Goal: Task Accomplishment & Management: Use online tool/utility

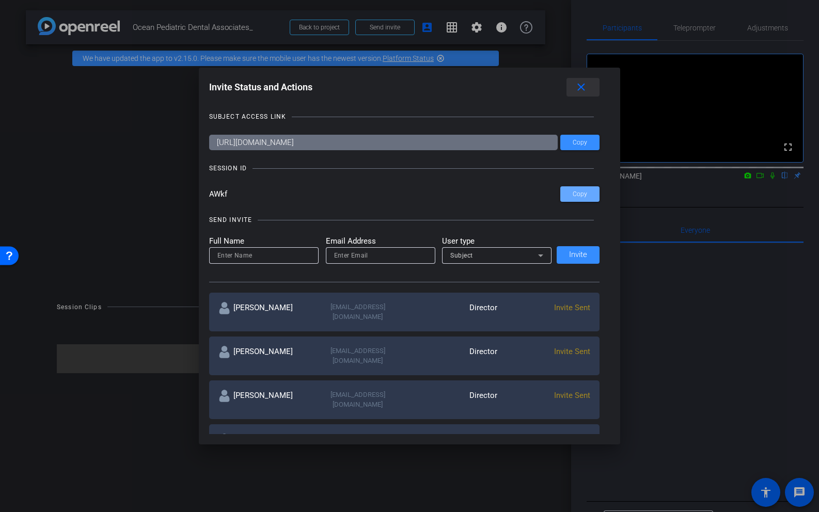
click at [583, 86] on mat-icon "close" at bounding box center [581, 87] width 13 height 13
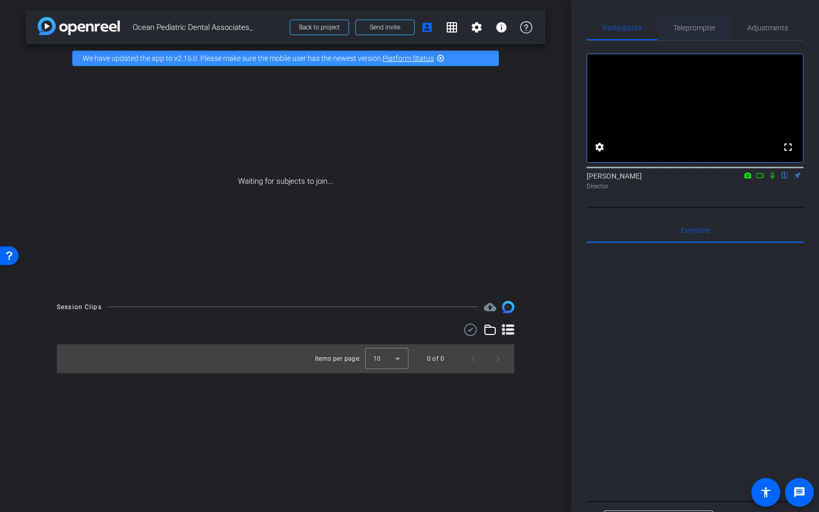
click at [703, 23] on span "Teleprompter" at bounding box center [694, 27] width 42 height 25
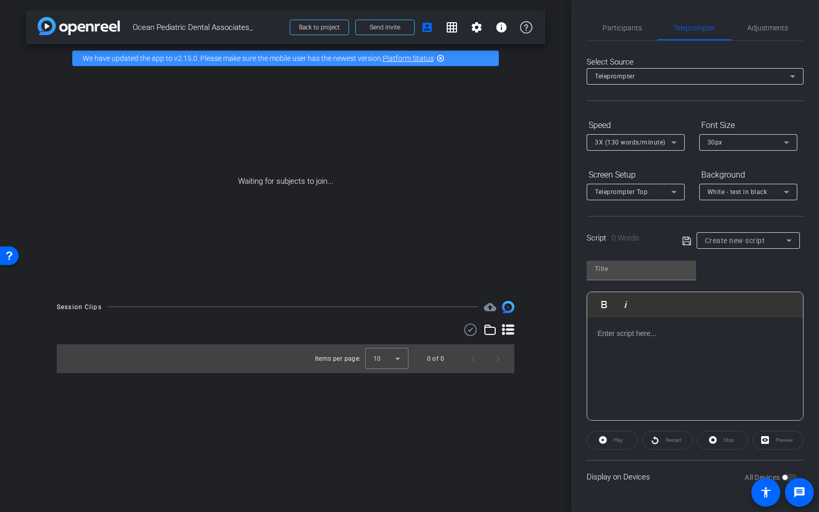
click at [651, 341] on div at bounding box center [695, 369] width 216 height 103
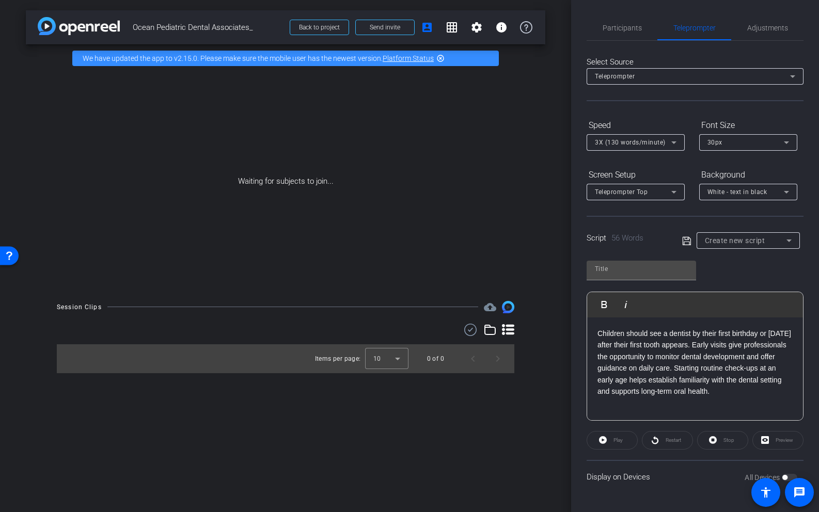
scroll to position [57, 0]
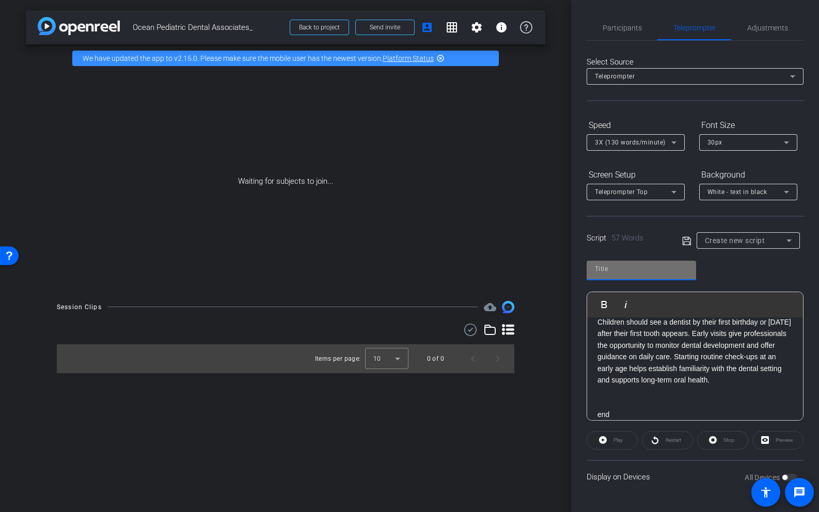
click at [619, 264] on input "text" at bounding box center [641, 269] width 93 height 12
type input "c"
type input "opda"
click at [684, 238] on icon at bounding box center [686, 240] width 8 height 8
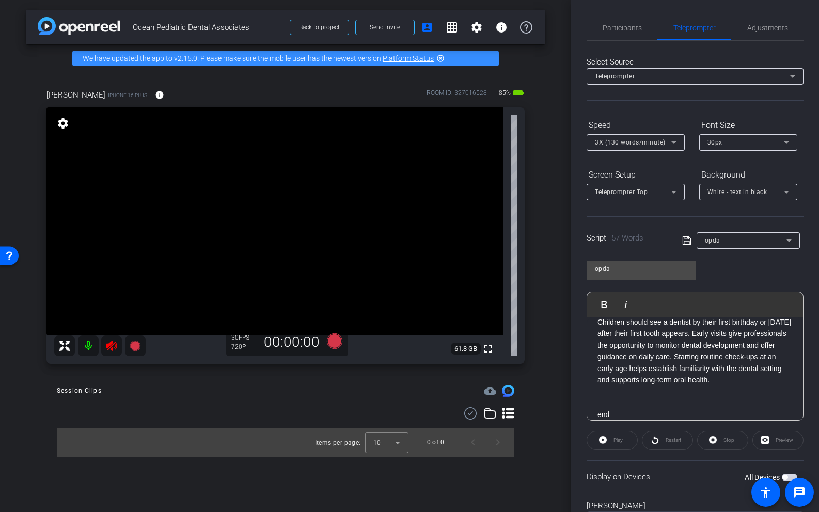
click at [108, 349] on icon at bounding box center [111, 346] width 11 height 10
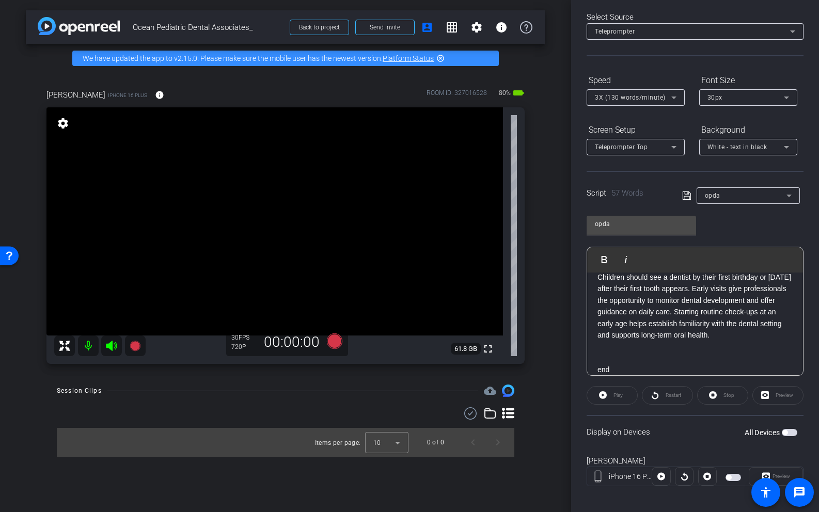
scroll to position [49, 0]
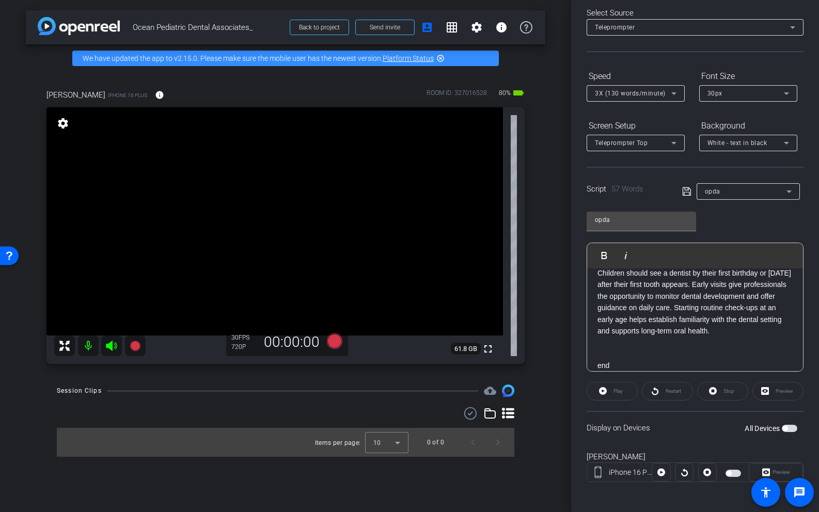
click at [788, 427] on span "button" at bounding box center [789, 428] width 15 height 7
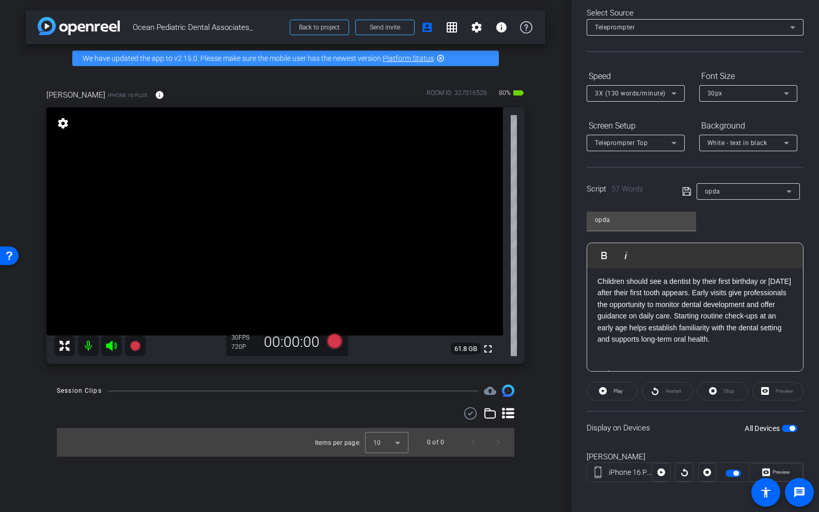
click at [794, 426] on span "button" at bounding box center [789, 428] width 15 height 7
click at [790, 428] on span "button" at bounding box center [792, 428] width 5 height 5
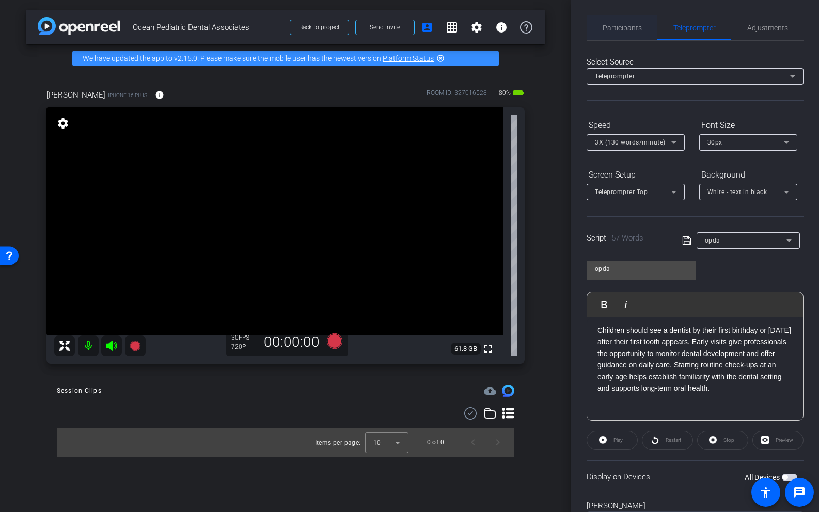
click at [611, 29] on span "Participants" at bounding box center [622, 27] width 39 height 7
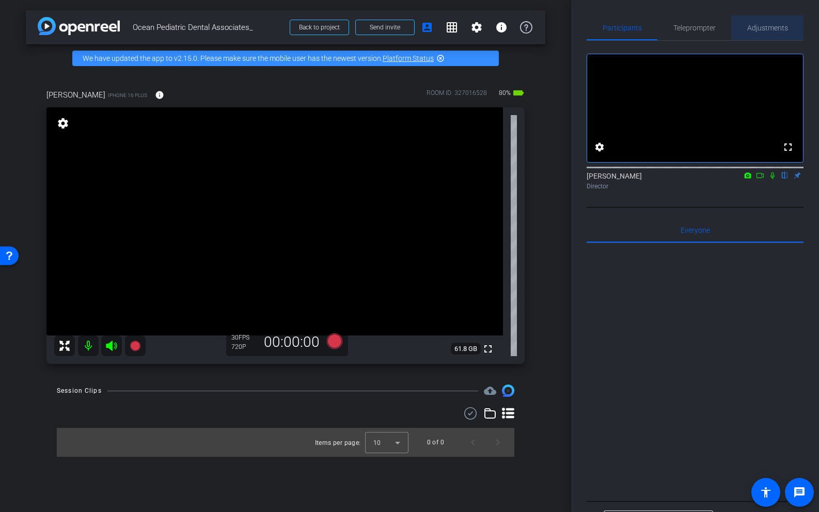
click at [761, 31] on span "Adjustments" at bounding box center [767, 27] width 41 height 7
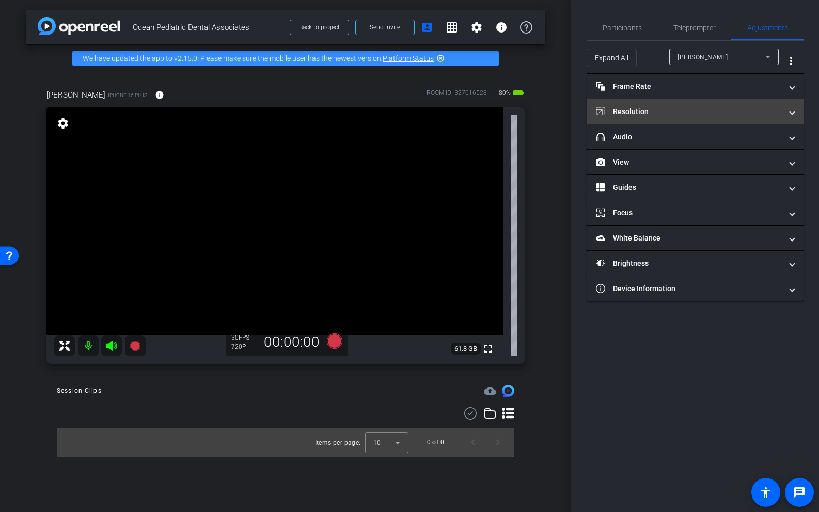
click at [709, 114] on mat-panel-title "Resolution" at bounding box center [689, 111] width 186 height 11
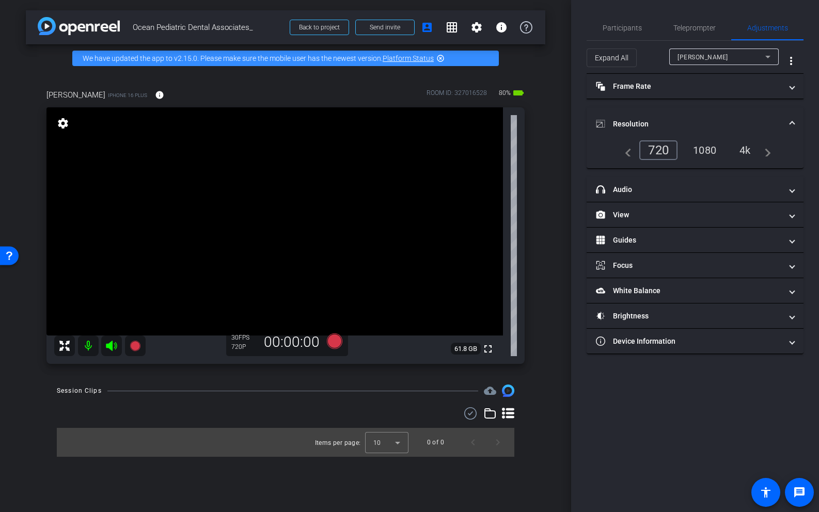
click at [745, 148] on div "4k" at bounding box center [745, 150] width 27 height 18
click at [698, 25] on span "Teleprompter" at bounding box center [694, 27] width 42 height 7
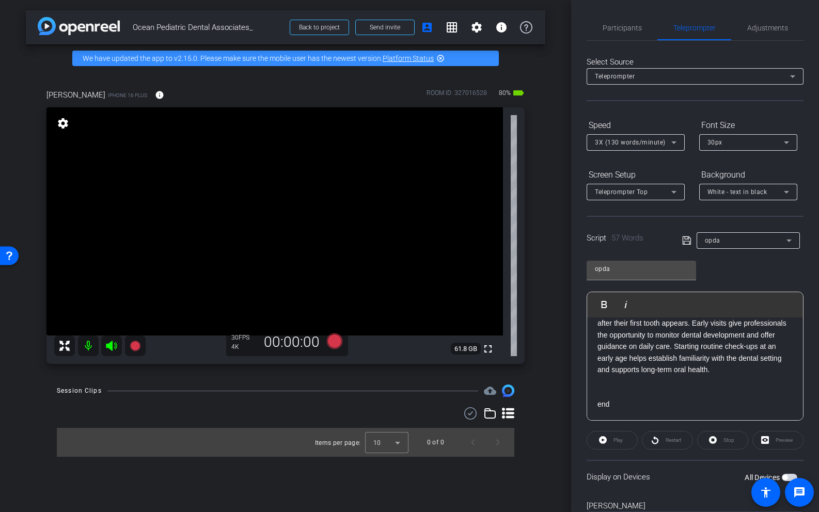
scroll to position [64, 0]
click at [664, 140] on span "3X (130 words/minute)" at bounding box center [630, 142] width 71 height 7
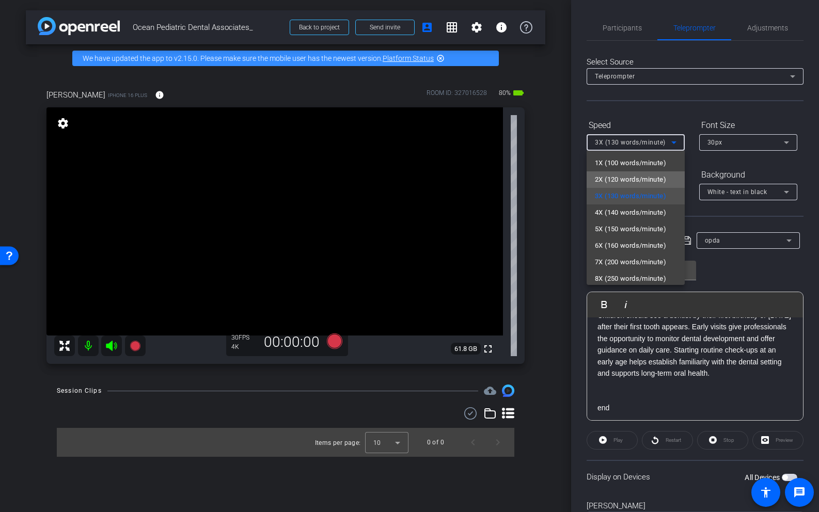
click at [649, 187] on mat-option "2X (120 words/minute)" at bounding box center [636, 179] width 98 height 17
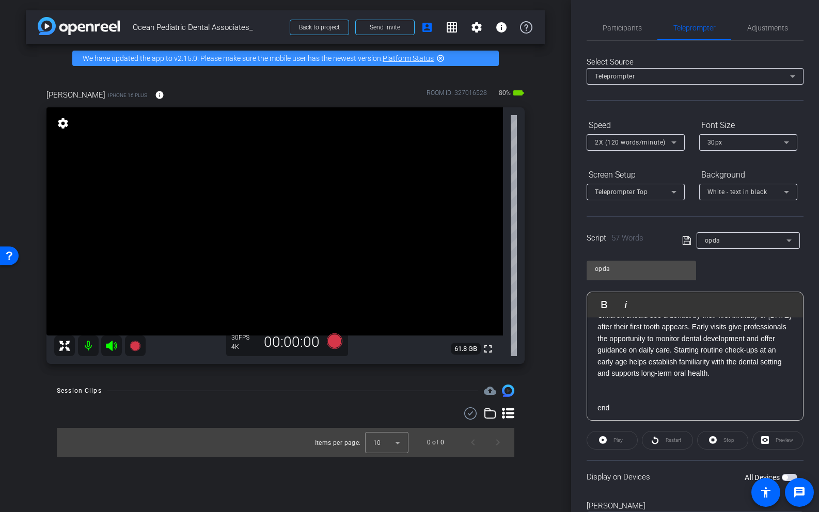
click at [791, 474] on button "All Devices" at bounding box center [789, 477] width 15 height 7
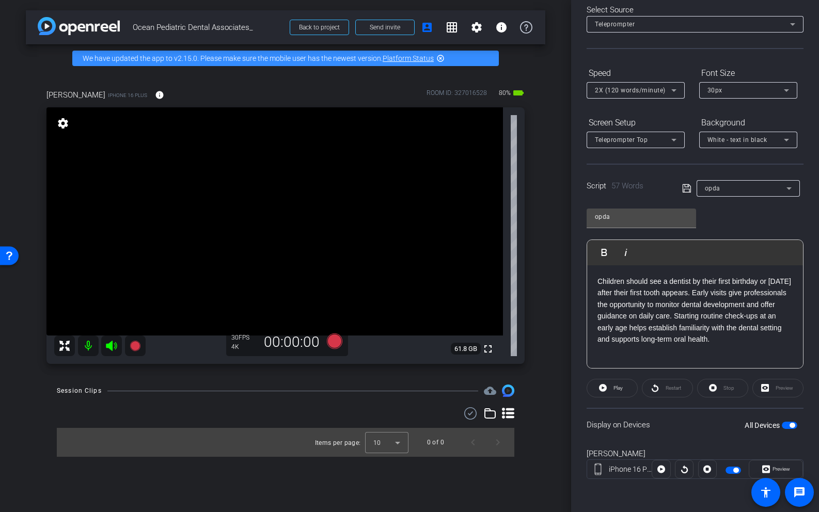
scroll to position [39, 0]
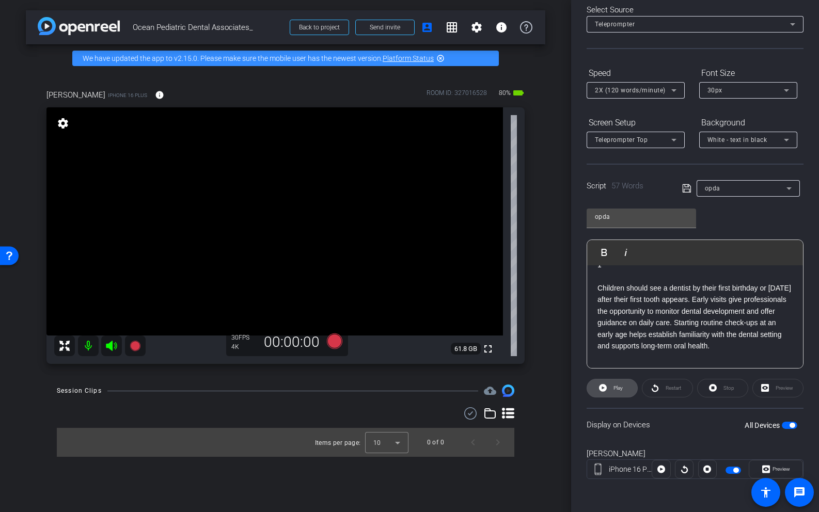
click at [612, 388] on span "Play" at bounding box center [617, 388] width 12 height 14
click at [611, 393] on span "Pause" at bounding box center [617, 388] width 17 height 14
click at [640, 314] on p "Children should see a dentist by their first birthday or [DATE] after their fir…" at bounding box center [694, 316] width 195 height 69
click at [732, 298] on p "Children should see a dentist by their first birthday or [DATE] after their fir…" at bounding box center [694, 316] width 195 height 69
click at [728, 298] on p "Children should see a dentist by their first birthday or [DATE] after their fir…" at bounding box center [694, 316] width 195 height 69
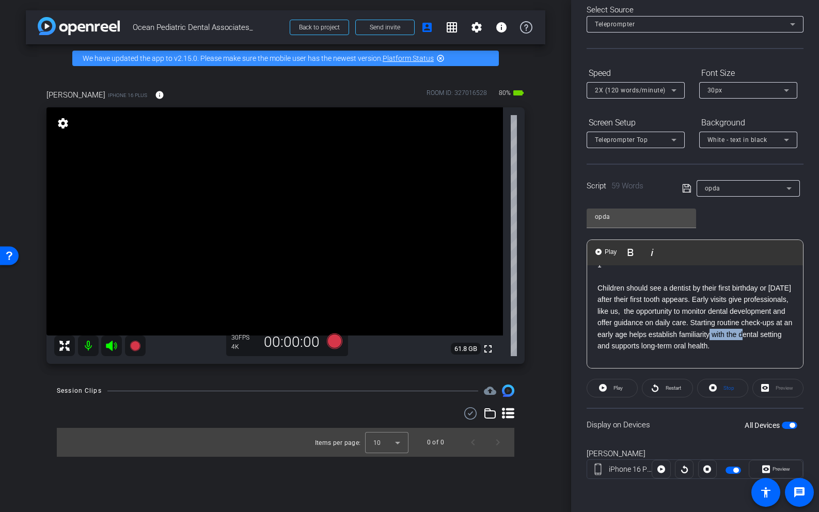
drag, startPoint x: 757, startPoint y: 337, endPoint x: 796, endPoint y: 333, distance: 38.4
click at [796, 333] on div "3 2 1 Children should see a dentist by their first birthday or [DATE] after the…" at bounding box center [695, 311] width 216 height 171
click at [730, 299] on p "Children should see a dentist by their first birthday or [DATE] after their fir…" at bounding box center [694, 316] width 195 height 69
click at [602, 251] on button "Play Play from this location" at bounding box center [606, 252] width 24 height 21
click at [600, 287] on p "Children should see a dentist by their first birthday or [DATE] after their fir…" at bounding box center [694, 316] width 195 height 69
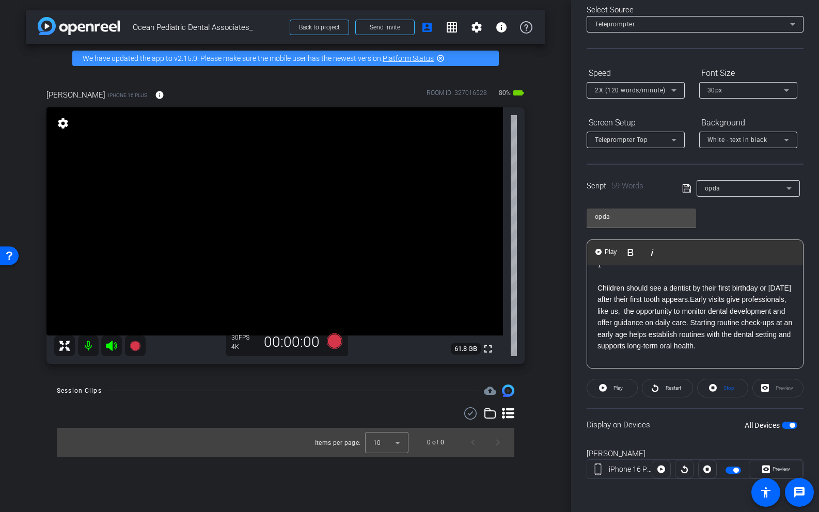
click at [598, 287] on p "Children should see a dentist by their first birthday or [DATE] after their fir…" at bounding box center [694, 316] width 195 height 69
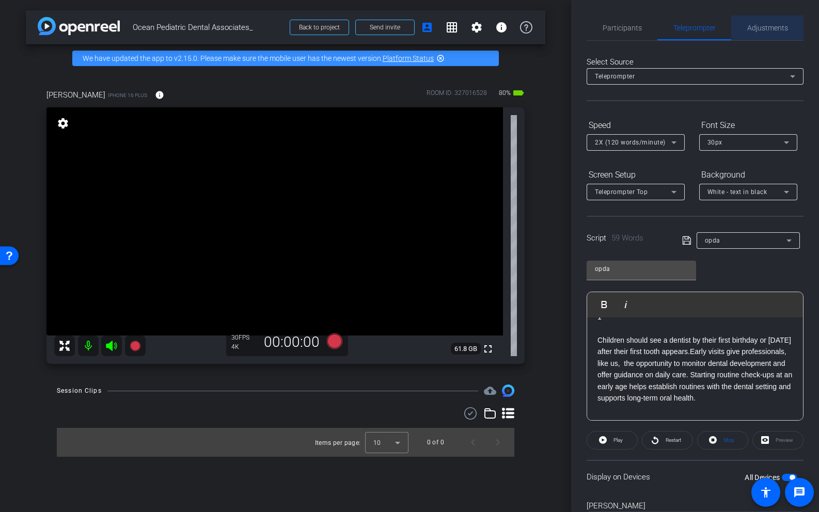
click at [772, 30] on span "Adjustments" at bounding box center [767, 27] width 41 height 7
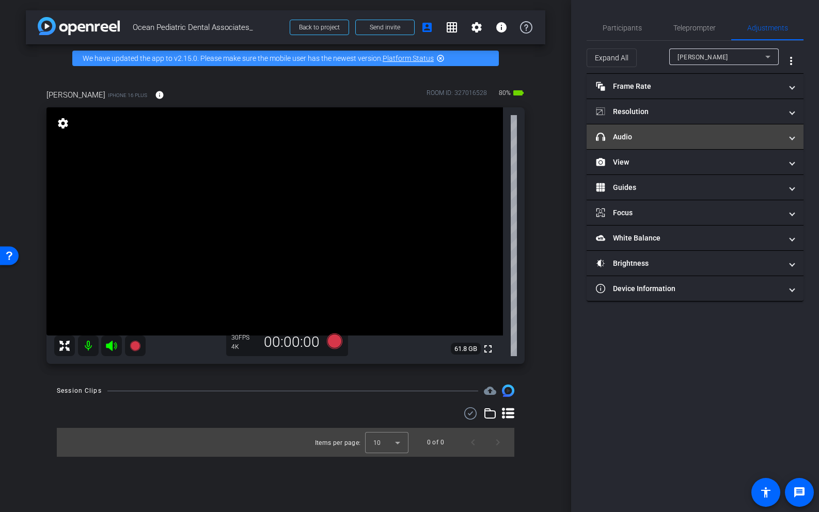
click at [719, 136] on mat-panel-title "headphone icon Audio" at bounding box center [689, 137] width 186 height 11
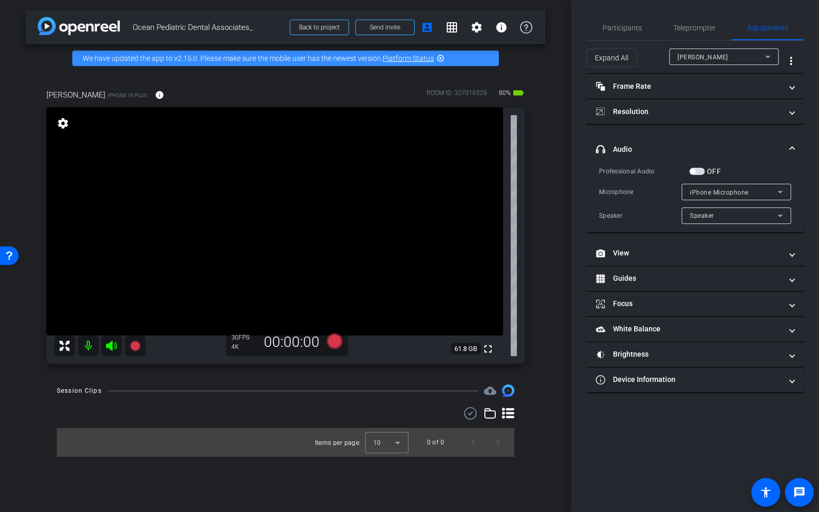
click at [698, 170] on span "button" at bounding box center [696, 171] width 15 height 7
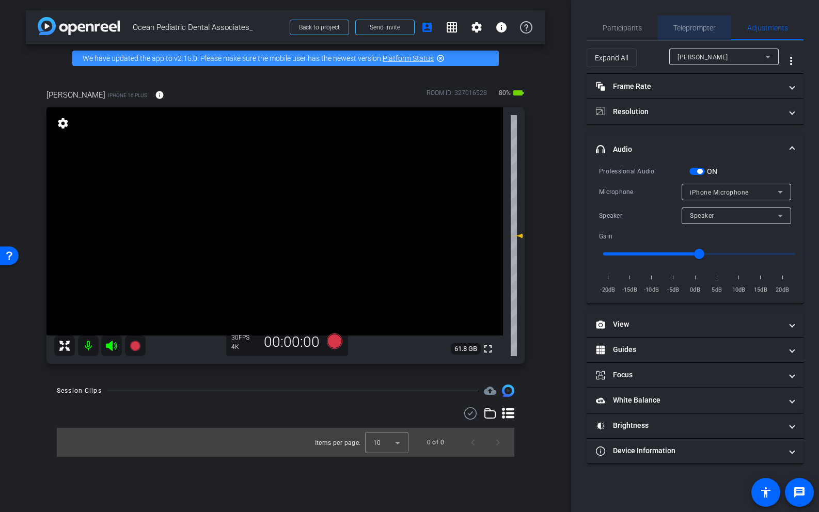
click at [685, 25] on span "Teleprompter" at bounding box center [694, 27] width 42 height 7
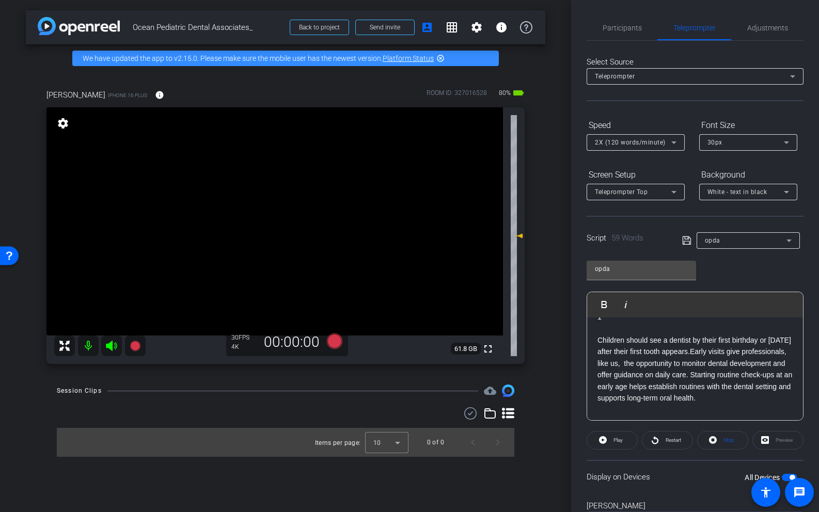
click at [111, 346] on icon at bounding box center [111, 346] width 11 height 10
click at [337, 341] on icon at bounding box center [334, 341] width 15 height 15
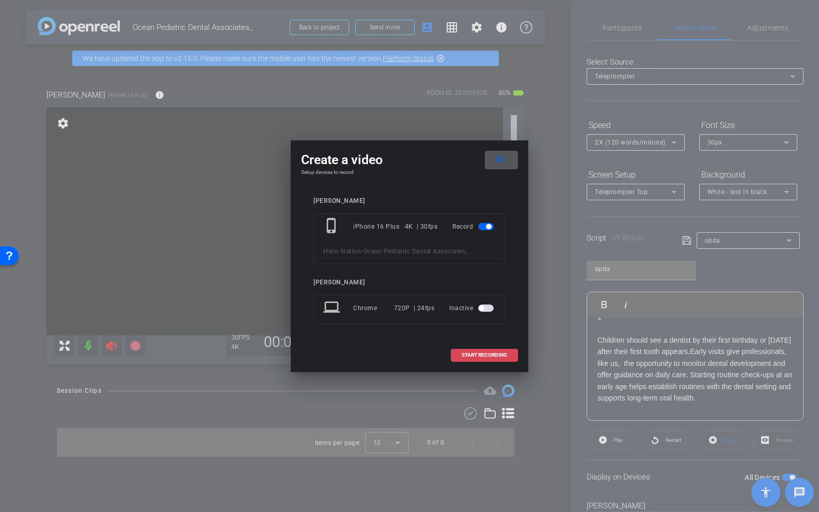
click at [477, 357] on span "START RECORDING" at bounding box center [484, 355] width 45 height 5
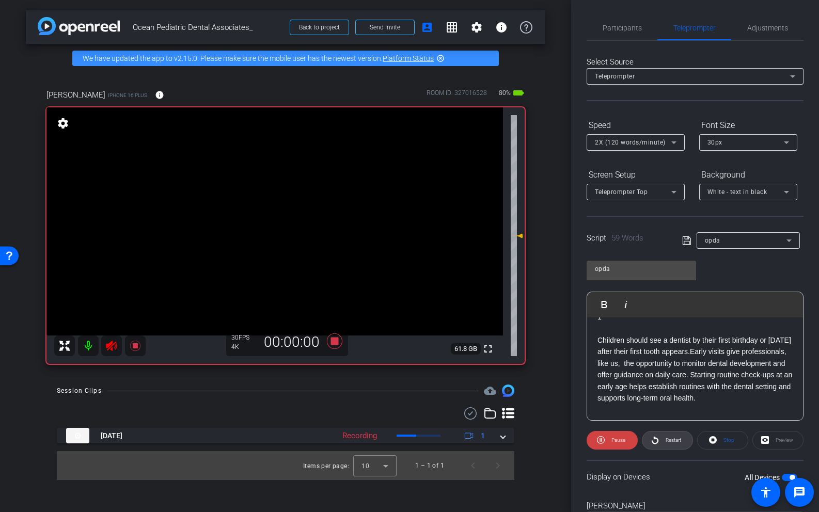
click at [668, 444] on span "Restart" at bounding box center [672, 440] width 18 height 14
click at [334, 341] on icon at bounding box center [334, 341] width 15 height 15
click at [109, 352] on mat-icon at bounding box center [111, 346] width 21 height 21
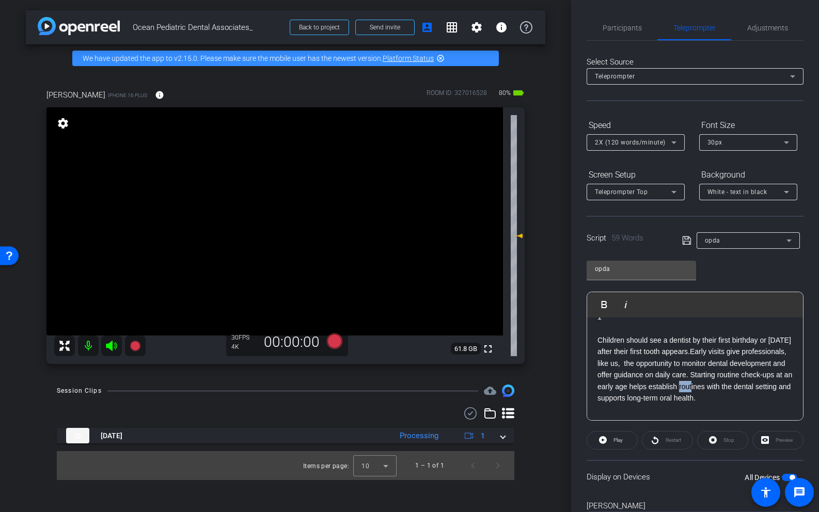
drag, startPoint x: 758, startPoint y: 389, endPoint x: 768, endPoint y: 385, distance: 11.1
click at [769, 385] on p "Children should see a dentist by their first birthday or [DATE] after their fir…" at bounding box center [694, 369] width 195 height 69
drag, startPoint x: 621, startPoint y: 387, endPoint x: 583, endPoint y: 391, distance: 38.4
click at [583, 391] on div "Participants Teleprompter Adjustments settings [PERSON_NAME] flip Director Ever…" at bounding box center [695, 256] width 248 height 512
click at [786, 477] on span "button" at bounding box center [789, 477] width 15 height 7
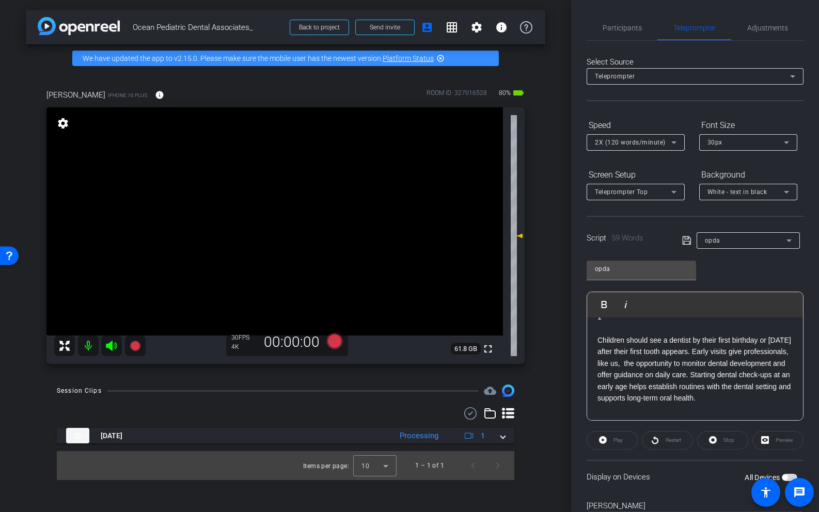
click at [786, 477] on span "button" at bounding box center [784, 477] width 5 height 5
click at [749, 374] on p "Children should see a dentist by their first birthday or [DATE] after their fir…" at bounding box center [694, 369] width 195 height 69
click at [617, 438] on span "Play" at bounding box center [617, 440] width 9 height 6
click at [108, 345] on icon at bounding box center [111, 346] width 11 height 10
click at [333, 342] on icon at bounding box center [334, 341] width 15 height 15
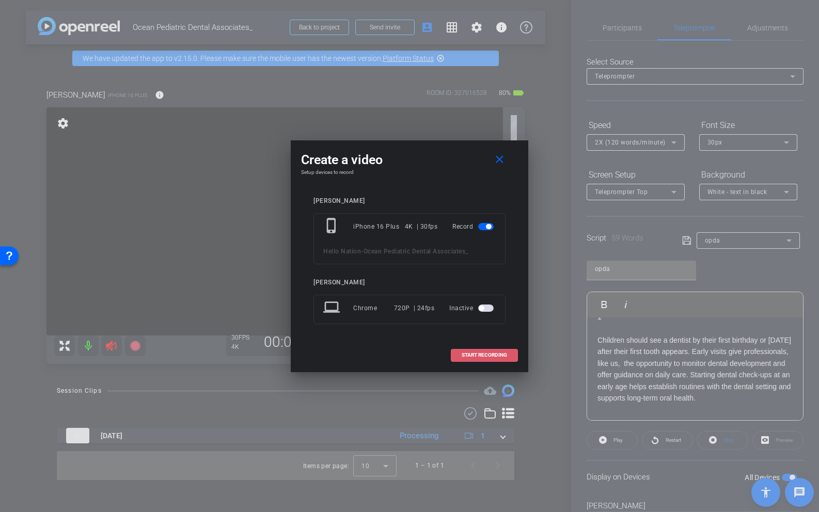
click at [478, 352] on span at bounding box center [484, 355] width 66 height 25
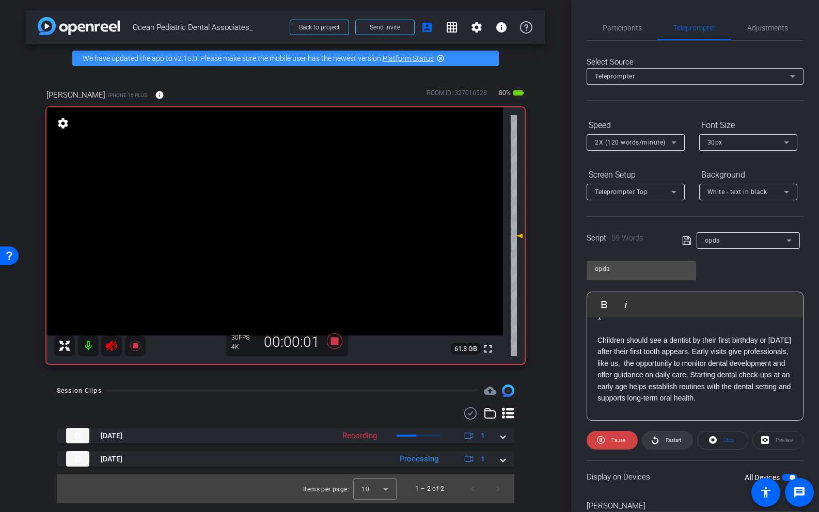
click at [656, 438] on icon at bounding box center [655, 440] width 7 height 8
click at [670, 441] on span "Restart" at bounding box center [673, 440] width 15 height 6
click at [111, 345] on icon at bounding box center [111, 346] width 11 height 10
click at [106, 348] on icon at bounding box center [111, 346] width 11 height 10
click at [678, 439] on span "Restart" at bounding box center [673, 440] width 15 height 6
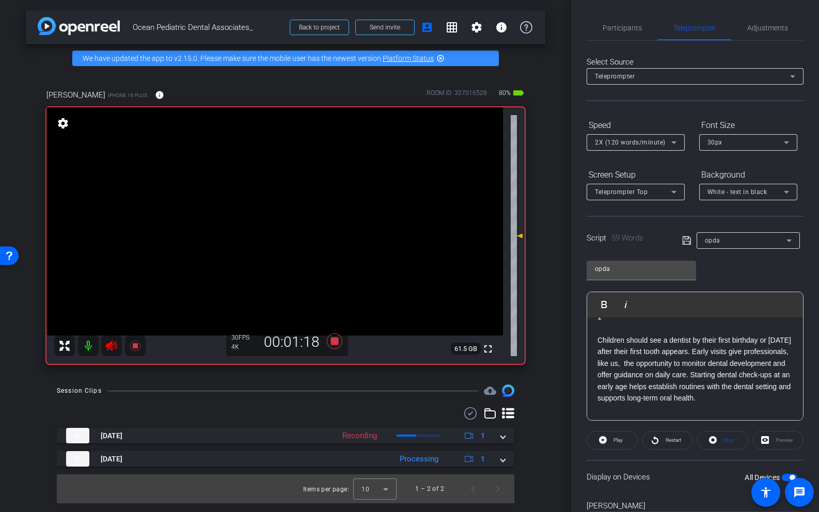
click at [111, 346] on icon at bounding box center [111, 346] width 11 height 10
click at [108, 346] on icon at bounding box center [111, 346] width 11 height 10
click at [666, 443] on span "Restart" at bounding box center [673, 440] width 15 height 6
click at [335, 342] on icon at bounding box center [334, 341] width 15 height 15
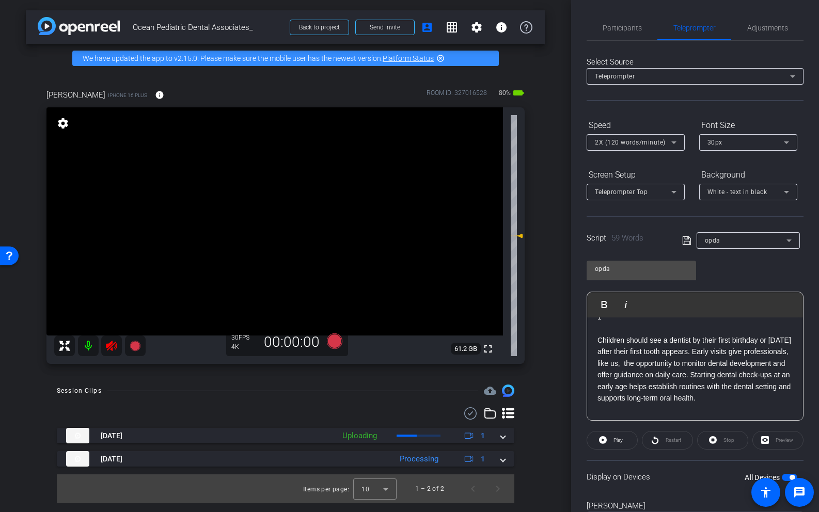
click at [108, 343] on icon at bounding box center [111, 346] width 12 height 12
drag, startPoint x: 793, startPoint y: 395, endPoint x: 598, endPoint y: 341, distance: 202.1
click at [598, 341] on div "3 2 1 Children should see a dentist by their first birthday or [DATE] after the…" at bounding box center [695, 363] width 216 height 171
click at [788, 477] on span "button" at bounding box center [789, 477] width 15 height 7
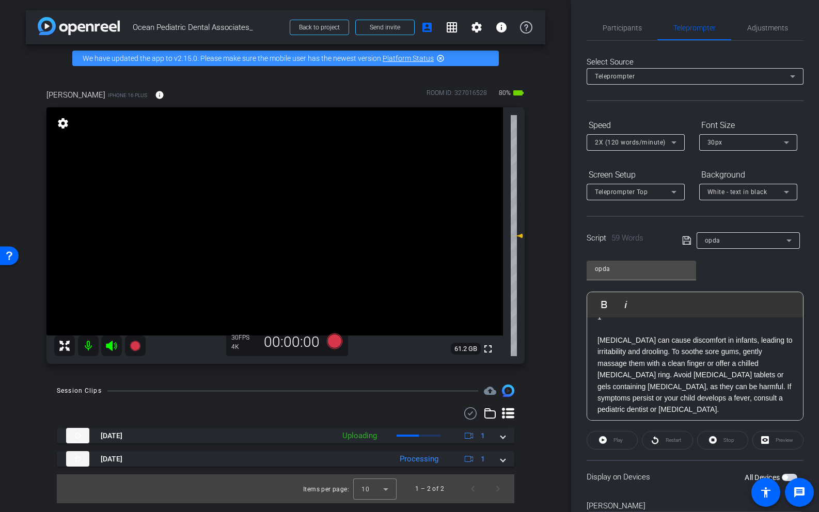
click at [788, 477] on span "button" at bounding box center [789, 477] width 15 height 7
click at [608, 441] on span at bounding box center [612, 440] width 50 height 25
click at [155, 97] on mat-icon "info" at bounding box center [159, 94] width 9 height 9
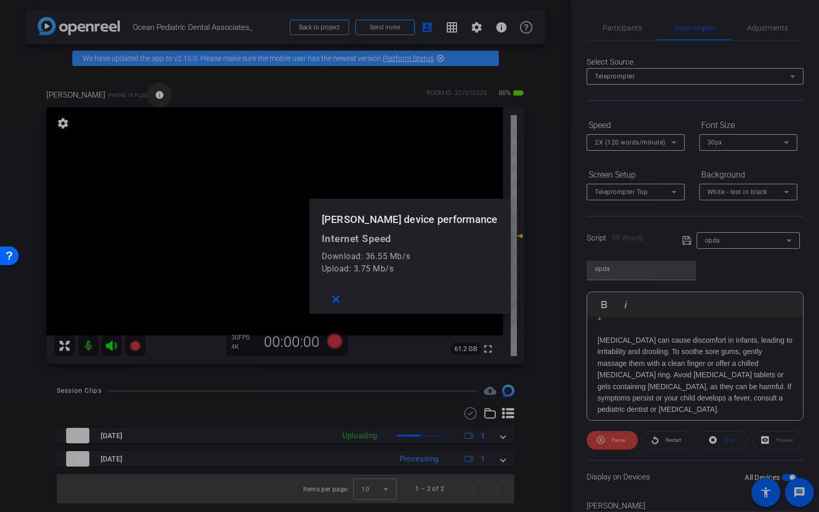
click at [153, 97] on div at bounding box center [409, 256] width 819 height 512
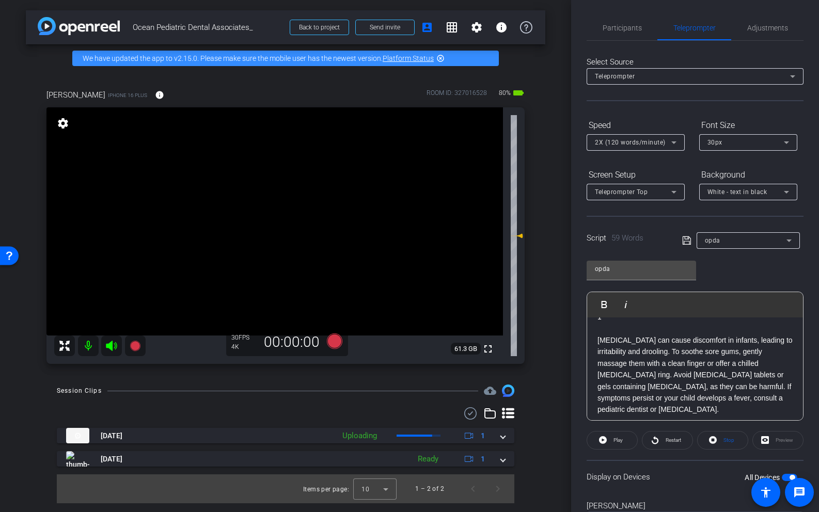
click at [114, 345] on icon at bounding box center [111, 346] width 12 height 12
click at [327, 342] on icon at bounding box center [334, 341] width 25 height 19
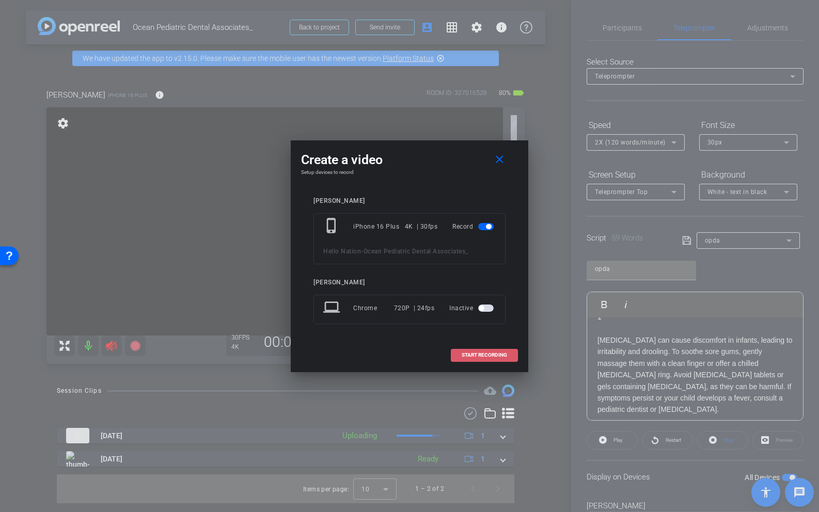
click at [492, 358] on span at bounding box center [484, 355] width 66 height 25
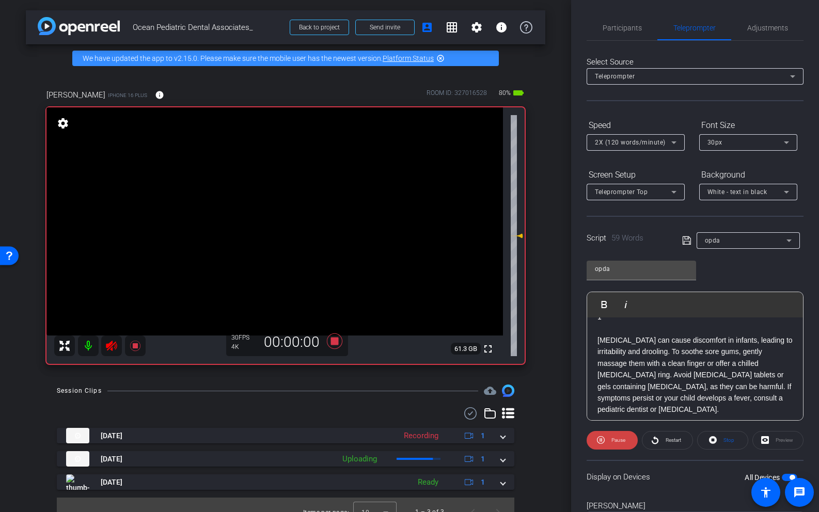
click at [668, 438] on span "Restart" at bounding box center [673, 440] width 15 height 6
click at [335, 343] on icon at bounding box center [334, 341] width 15 height 15
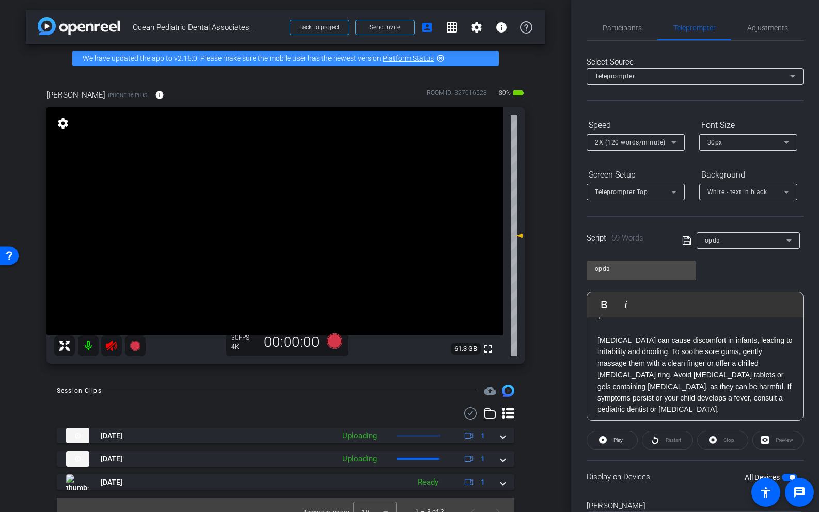
click at [111, 346] on icon at bounding box center [111, 346] width 12 height 12
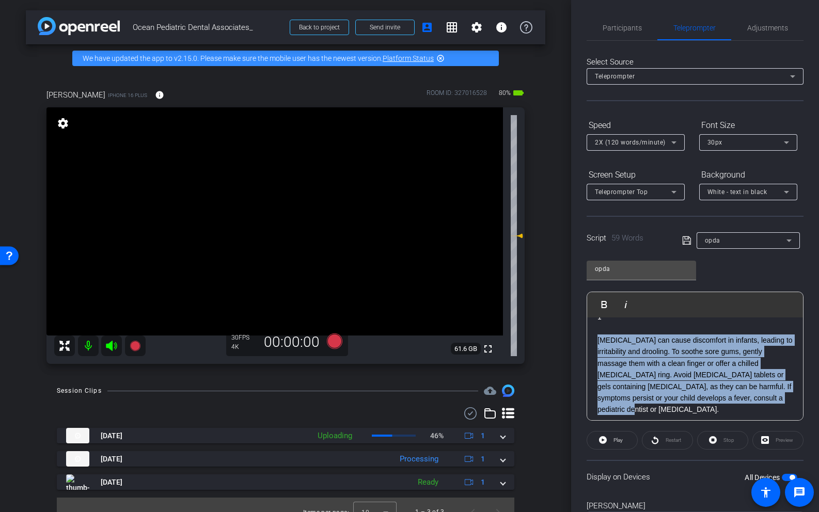
drag, startPoint x: 787, startPoint y: 399, endPoint x: 590, endPoint y: 344, distance: 204.3
click at [590, 344] on div "3 2 1 [MEDICAL_DATA] can cause discomfort in infants, leading to irritability a…" at bounding box center [695, 369] width 216 height 182
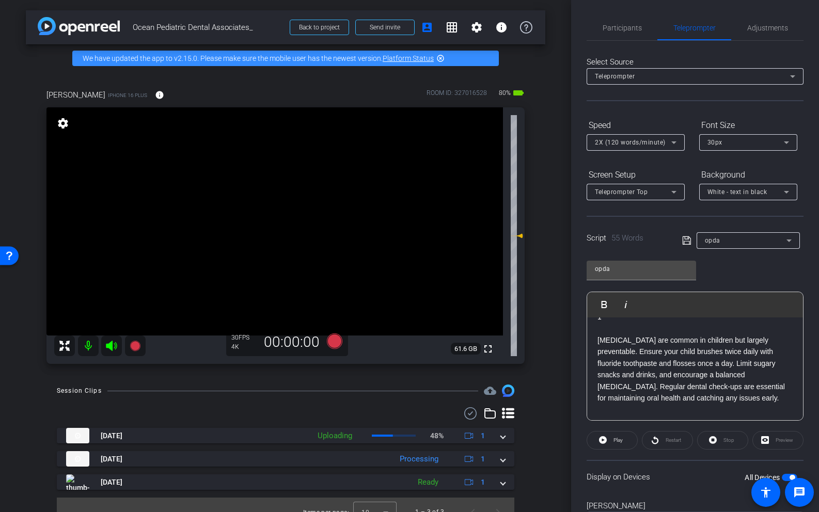
click at [785, 477] on span "button" at bounding box center [789, 477] width 15 height 7
click at [788, 479] on span at bounding box center [799, 492] width 29 height 29
click at [785, 476] on span "button" at bounding box center [784, 477] width 5 height 5
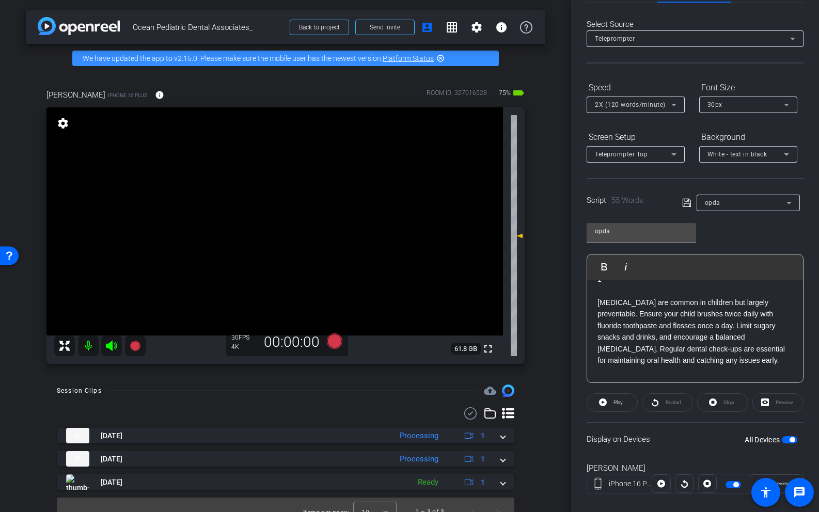
scroll to position [38, 0]
click at [613, 403] on span "Play" at bounding box center [617, 402] width 9 height 6
click at [112, 352] on icon at bounding box center [111, 346] width 12 height 12
click at [337, 343] on icon at bounding box center [334, 341] width 15 height 15
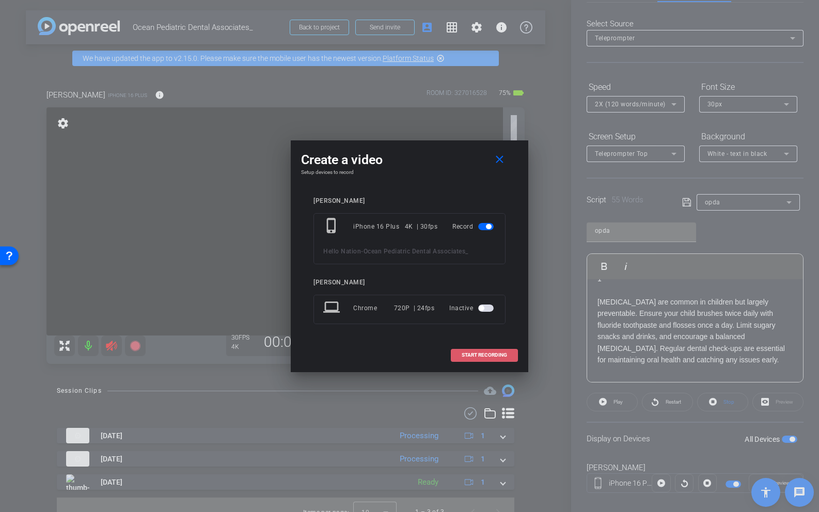
click at [478, 354] on span "START RECORDING" at bounding box center [484, 355] width 45 height 5
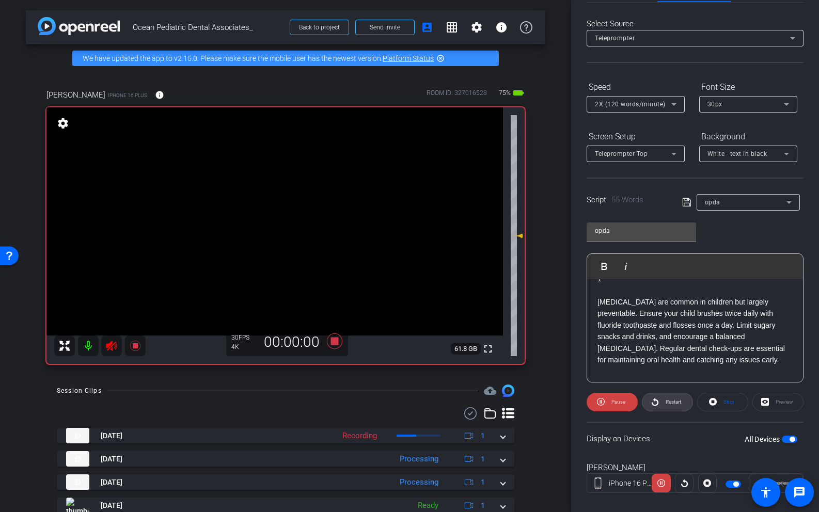
click at [668, 402] on span "Restart" at bounding box center [673, 402] width 15 height 6
click at [334, 341] on icon at bounding box center [334, 341] width 15 height 15
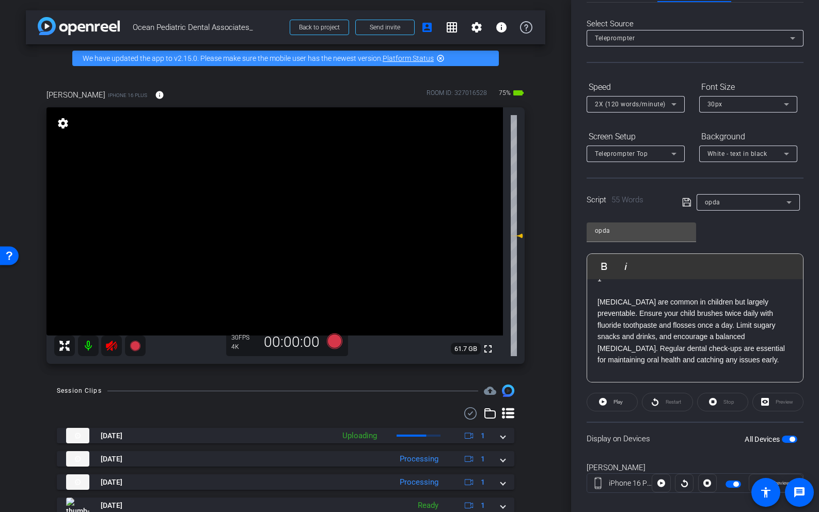
click at [116, 341] on icon at bounding box center [111, 346] width 12 height 12
click at [111, 348] on icon at bounding box center [111, 346] width 12 height 12
drag, startPoint x: 776, startPoint y: 365, endPoint x: 598, endPoint y: 305, distance: 187.8
click at [598, 305] on p "[MEDICAL_DATA] are common in children but largely preventable. Ensure your chil…" at bounding box center [694, 330] width 195 height 69
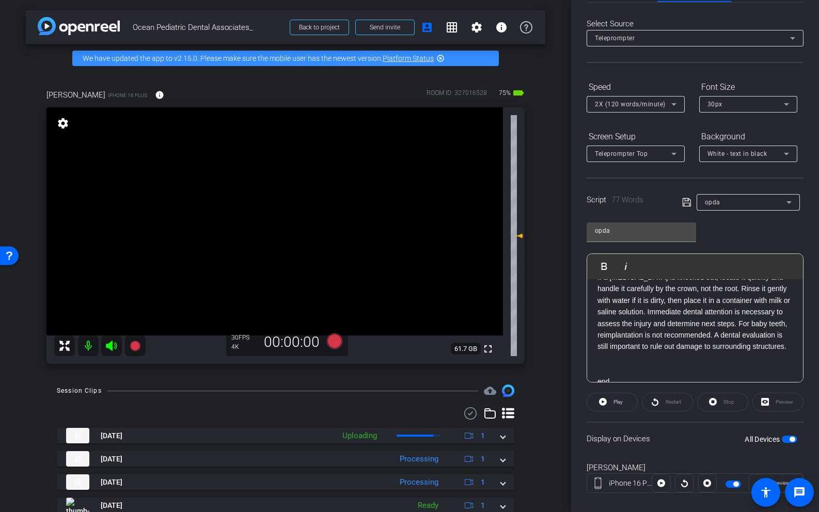
scroll to position [48, 0]
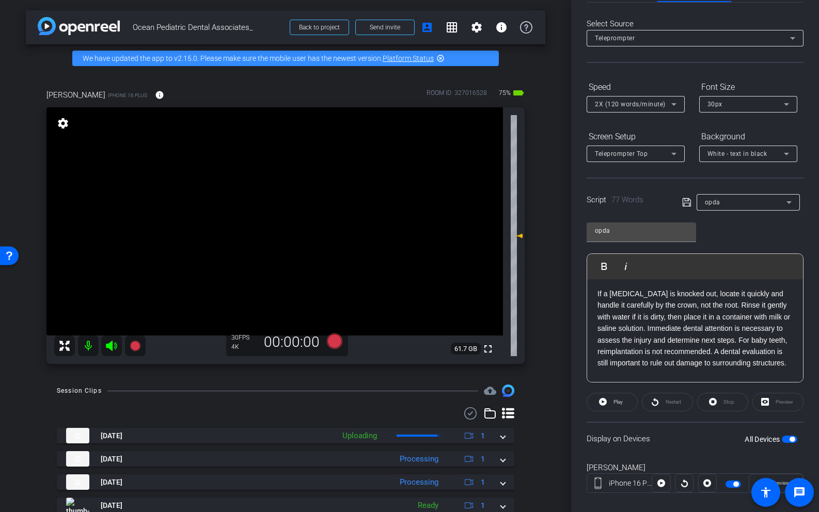
click at [788, 438] on span "button" at bounding box center [789, 439] width 15 height 7
click at [111, 347] on icon at bounding box center [111, 346] width 11 height 10
click at [139, 350] on icon at bounding box center [135, 346] width 12 height 12
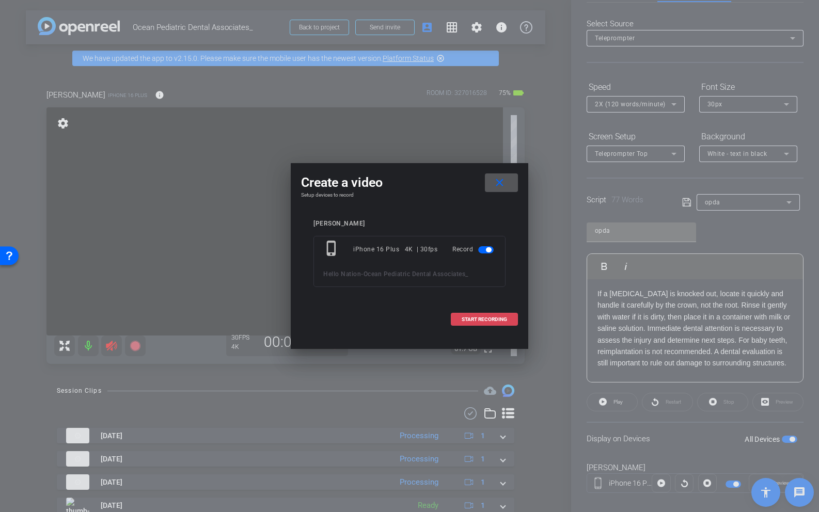
click at [466, 325] on span at bounding box center [484, 319] width 66 height 25
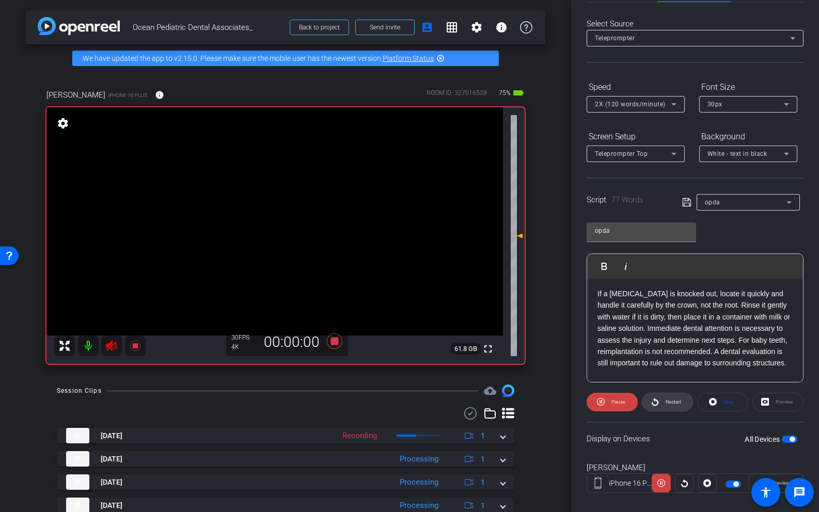
click at [663, 403] on span "Restart" at bounding box center [672, 402] width 18 height 14
click at [107, 342] on icon at bounding box center [111, 346] width 12 height 12
click at [616, 105] on span "2X (120 words/minute)" at bounding box center [630, 104] width 71 height 7
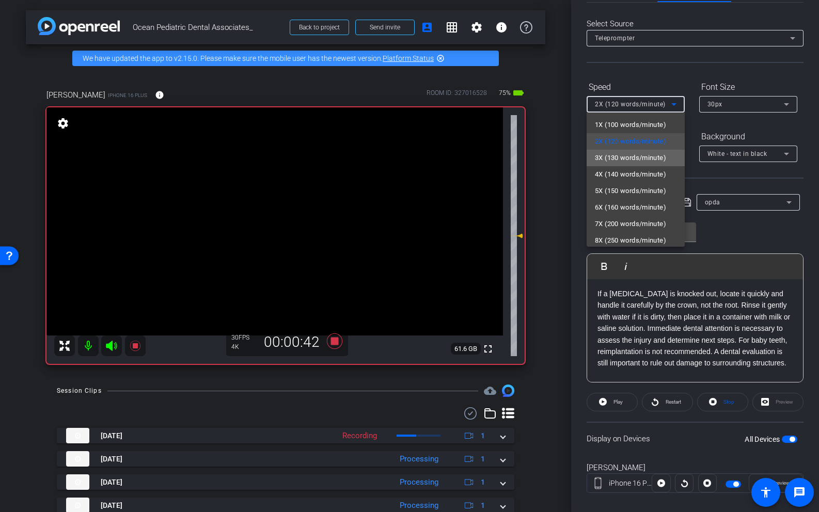
click at [618, 161] on span "3X (130 words/minute)" at bounding box center [630, 158] width 71 height 12
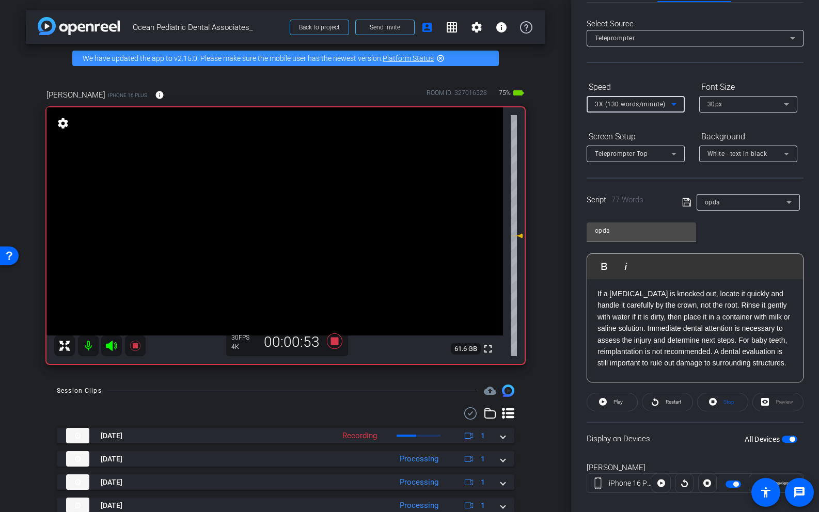
click at [111, 345] on icon at bounding box center [111, 346] width 11 height 10
click at [786, 439] on span "button" at bounding box center [789, 439] width 15 height 7
click at [786, 439] on span "button" at bounding box center [784, 439] width 5 height 5
click at [660, 401] on span at bounding box center [667, 402] width 50 height 25
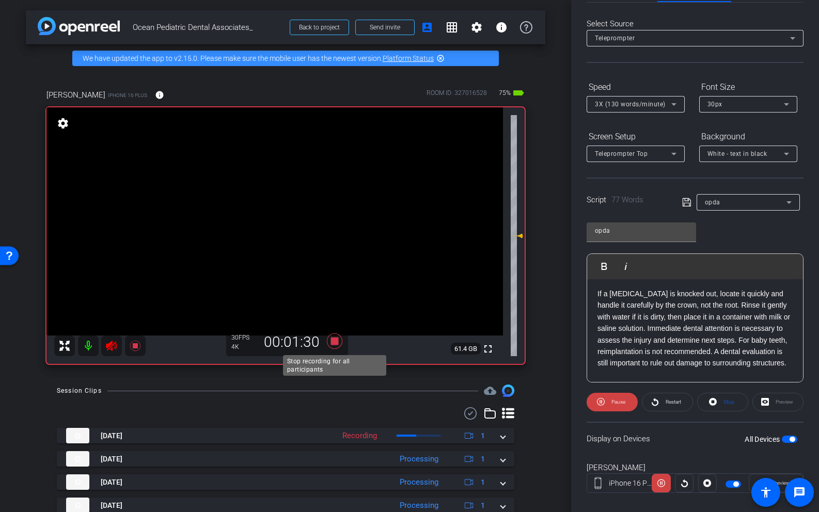
click at [338, 342] on icon at bounding box center [334, 341] width 25 height 19
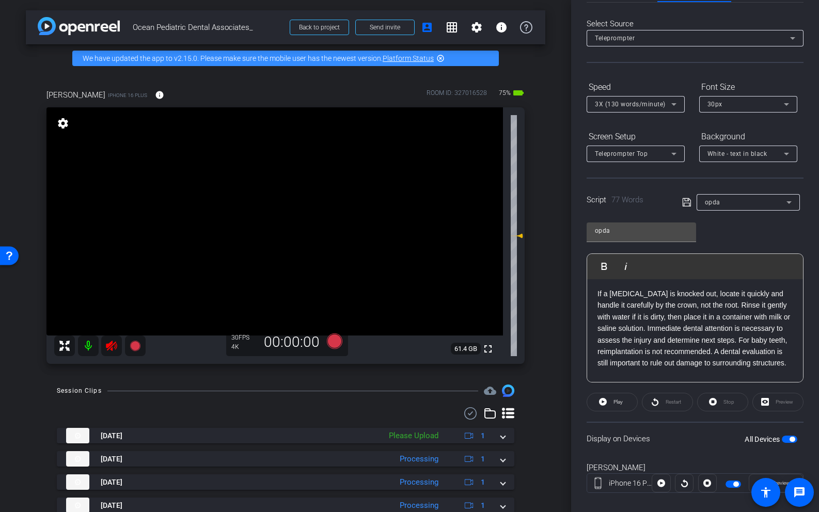
click at [98, 355] on div at bounding box center [99, 346] width 91 height 21
click at [117, 351] on icon at bounding box center [111, 346] width 12 height 12
click at [788, 436] on span "button" at bounding box center [789, 439] width 15 height 7
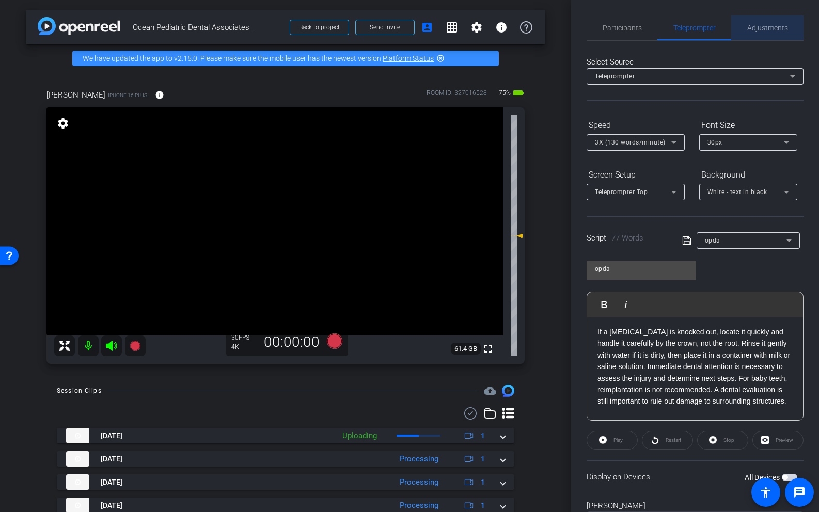
click at [762, 30] on span "Adjustments" at bounding box center [767, 27] width 41 height 7
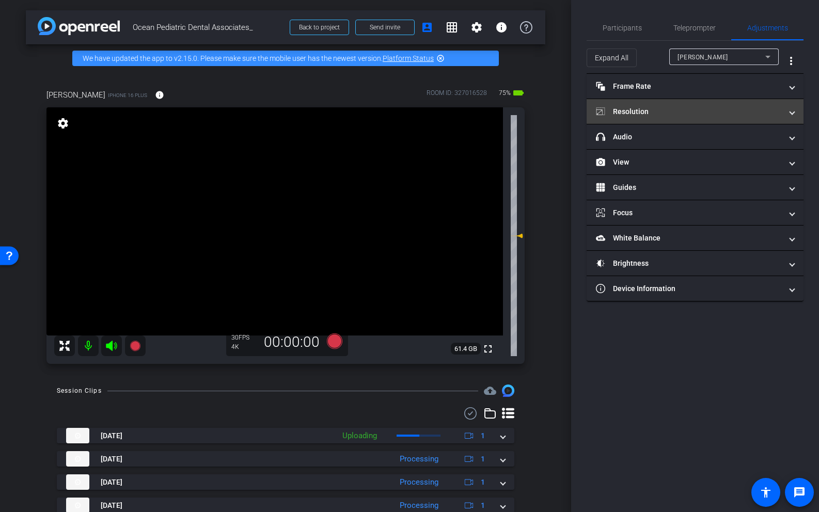
click at [650, 109] on mat-panel-title "Resolution" at bounding box center [689, 111] width 186 height 11
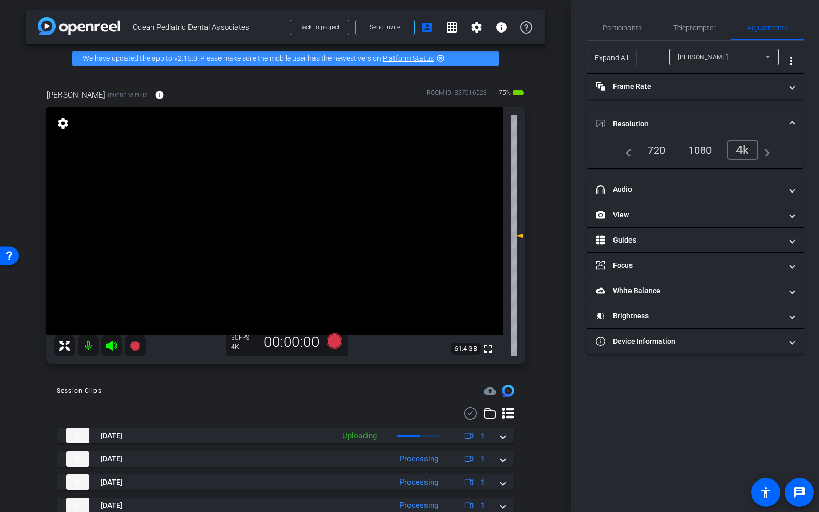
click at [664, 153] on div "720" at bounding box center [656, 150] width 33 height 18
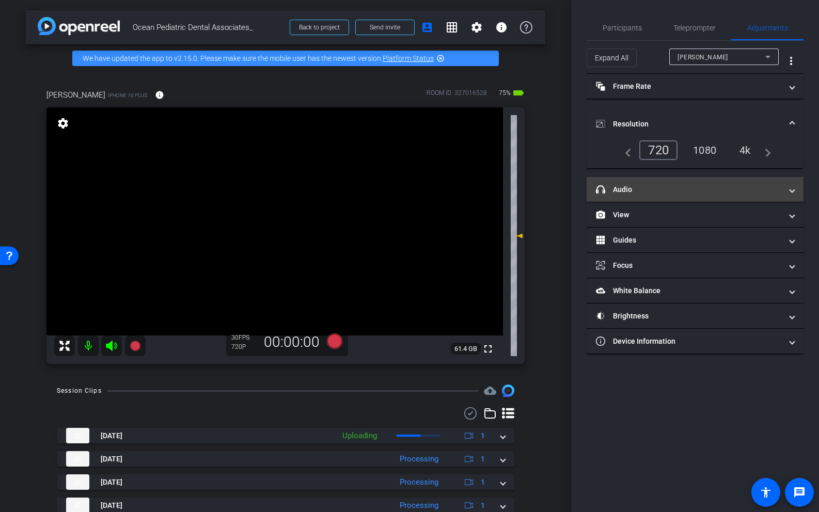
click at [666, 185] on mat-panel-title "headphone icon Audio" at bounding box center [689, 189] width 186 height 11
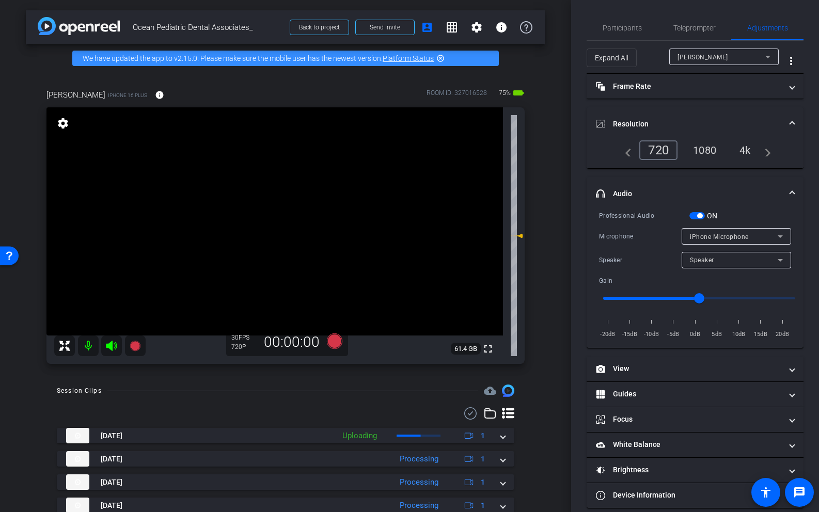
click at [688, 213] on div "Professional Audio" at bounding box center [644, 216] width 90 height 10
click at [691, 214] on span "button" at bounding box center [696, 215] width 15 height 7
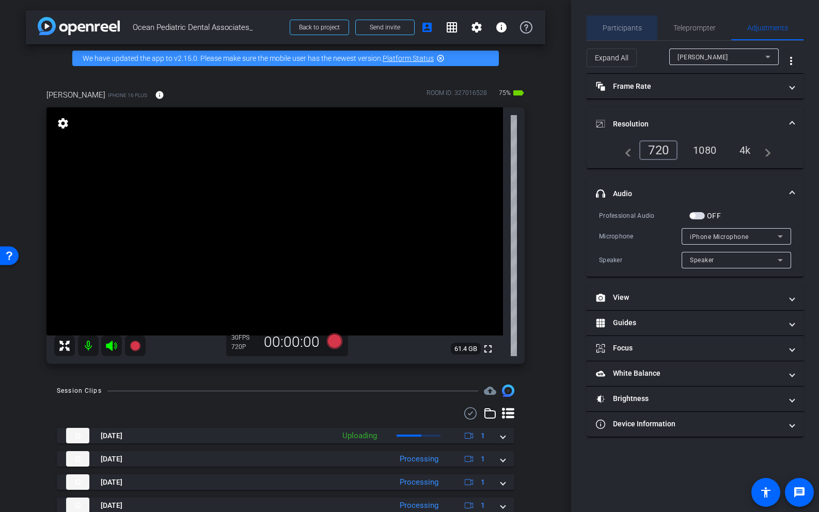
click at [610, 24] on span "Participants" at bounding box center [622, 27] width 39 height 7
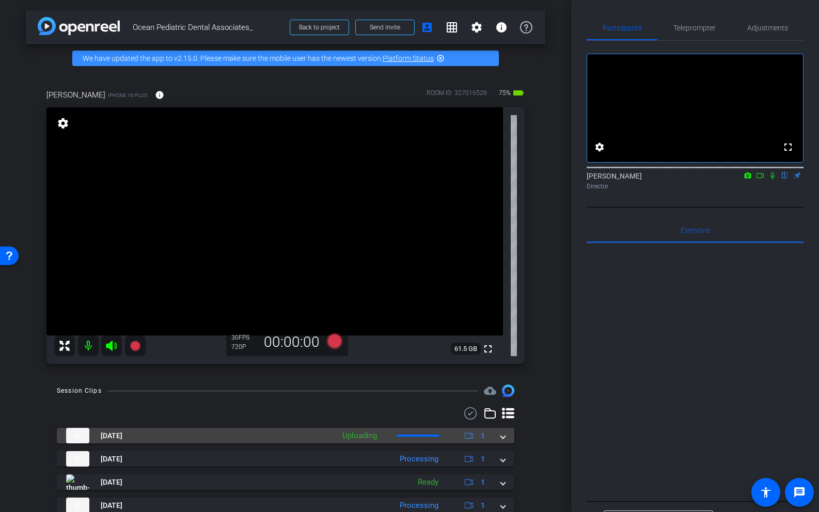
click at [509, 441] on mat-expansion-panel-header "[DATE] Uploading 1" at bounding box center [285, 435] width 457 height 15
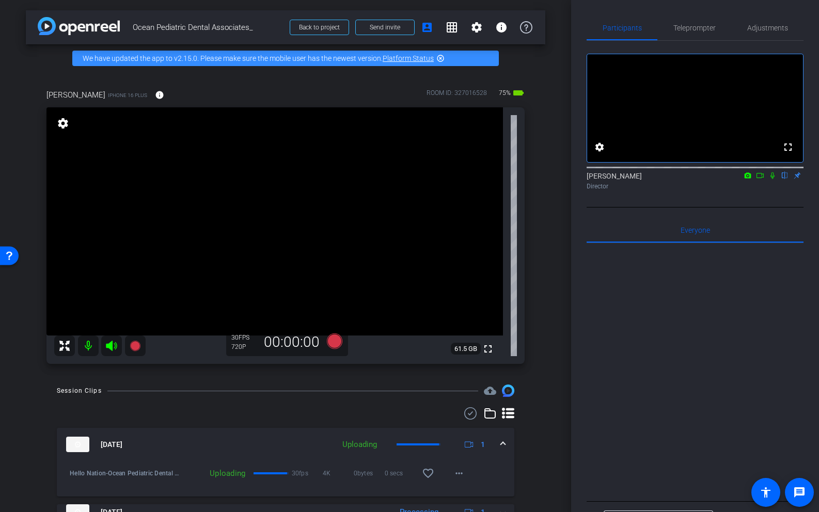
scroll to position [115, 0]
